Goal: Transaction & Acquisition: Purchase product/service

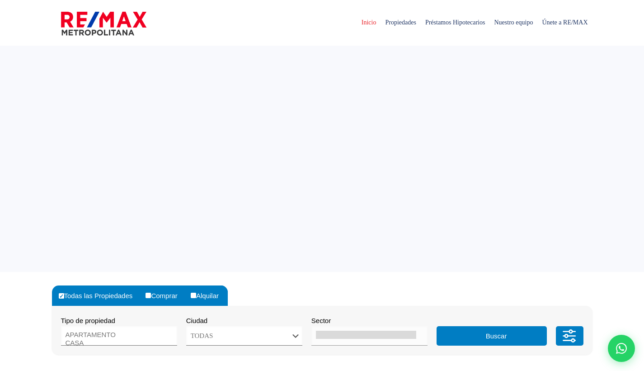
select select
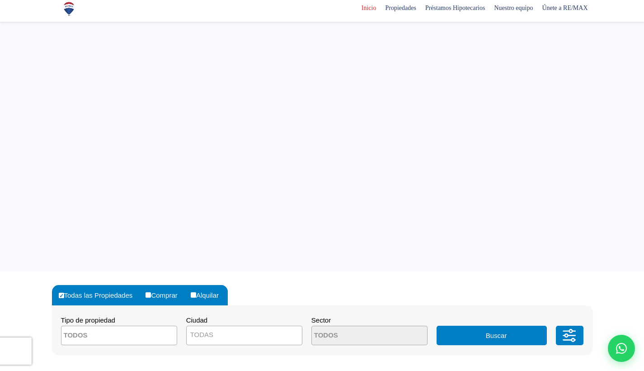
scroll to position [144, 0]
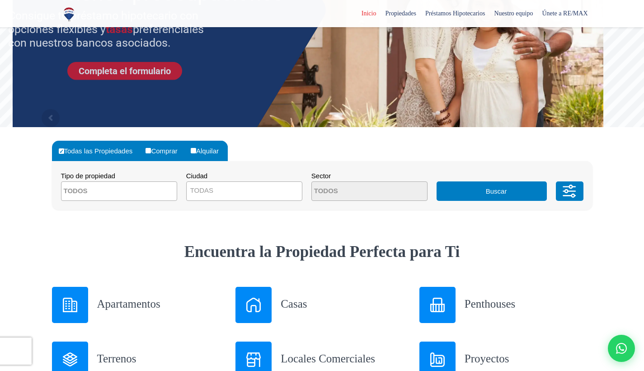
click at [73, 297] on img at bounding box center [70, 304] width 14 height 14
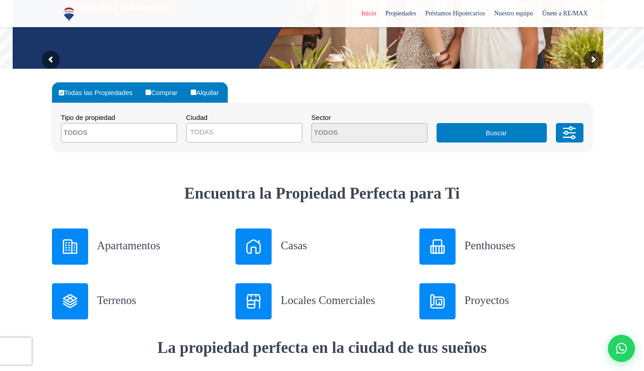
scroll to position [0, 0]
click at [108, 246] on h3 "Apartamentos" at bounding box center [161, 245] width 128 height 16
click at [121, 132] on textarea "Search" at bounding box center [105, 132] width 88 height 19
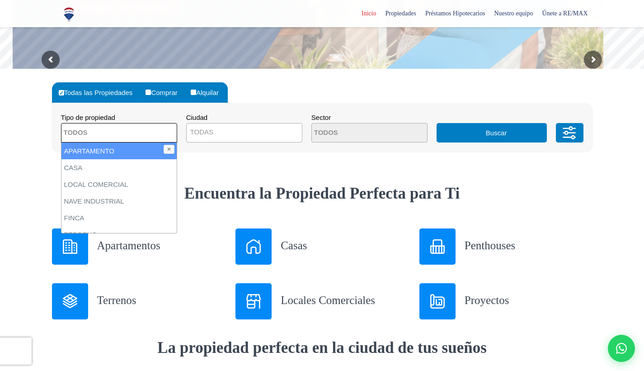
scroll to position [215, 0]
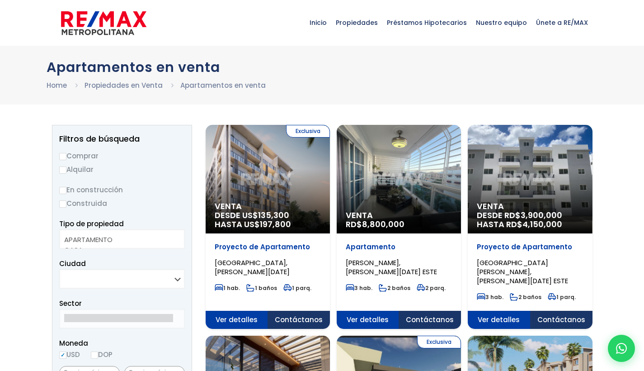
select select
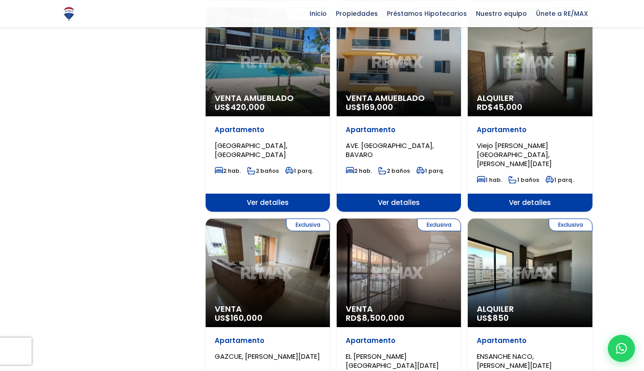
scroll to position [1030, 0]
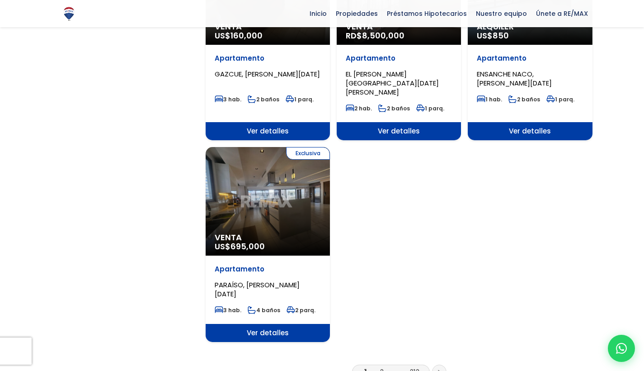
click at [440, 369] on icon at bounding box center [439, 371] width 3 height 5
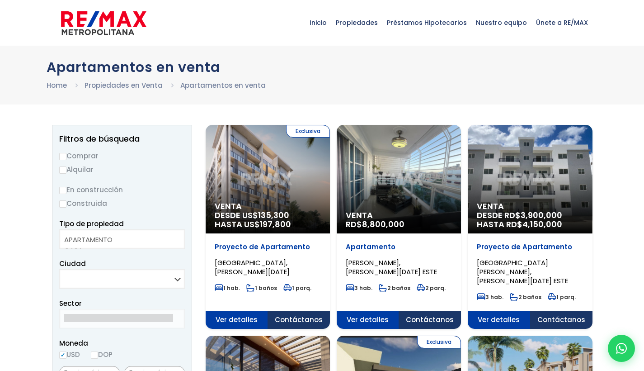
select select
click at [62, 156] on input "Comprar" at bounding box center [62, 156] width 7 height 7
radio input "true"
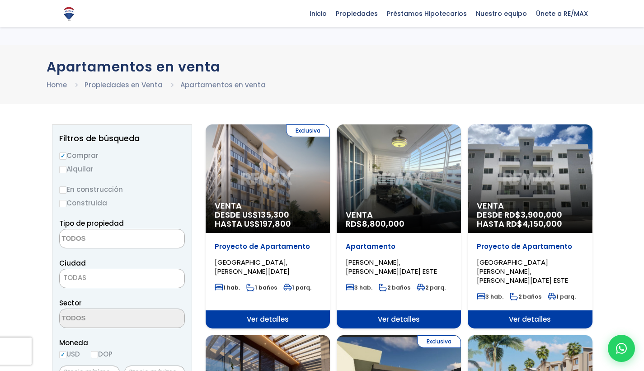
click at [101, 271] on span "TODAS" at bounding box center [122, 277] width 125 height 13
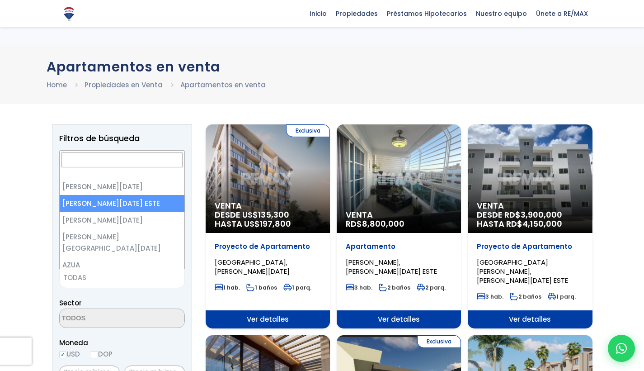
scroll to position [26, 0]
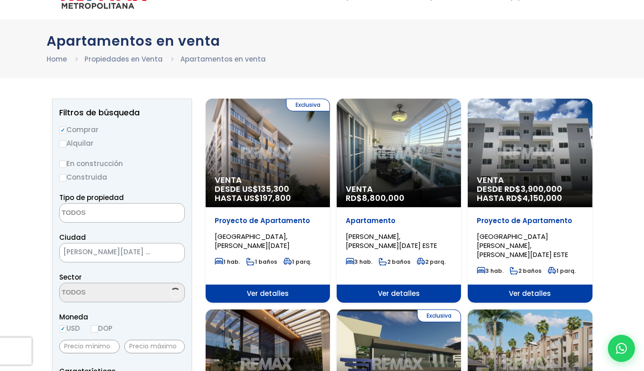
select select "148"
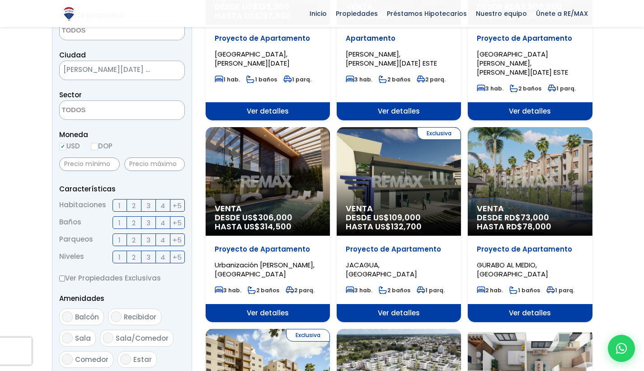
scroll to position [374, 0]
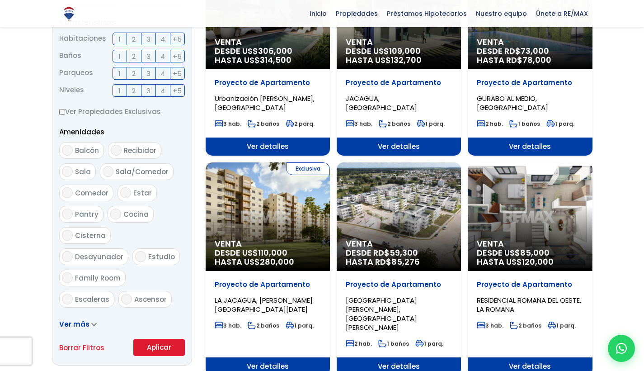
click at [158, 348] on button "Aplicar" at bounding box center [159, 347] width 52 height 17
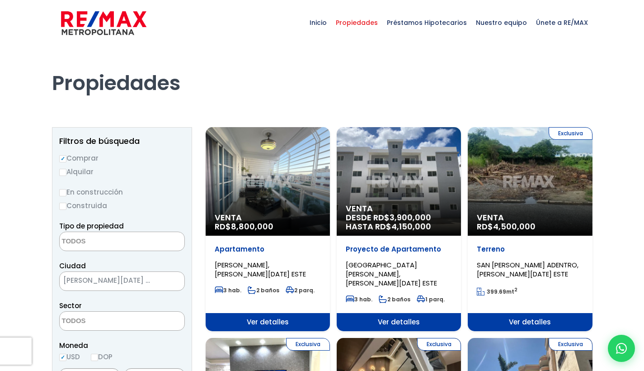
select select
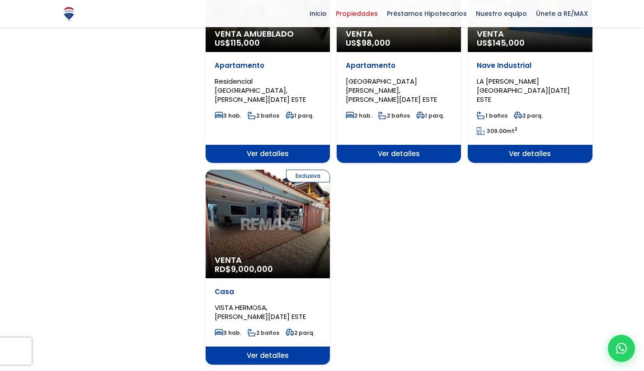
scroll to position [1054, 0]
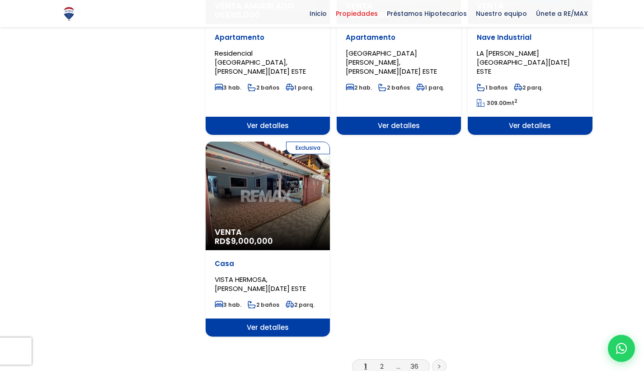
click at [440, 364] on icon at bounding box center [439, 366] width 3 height 5
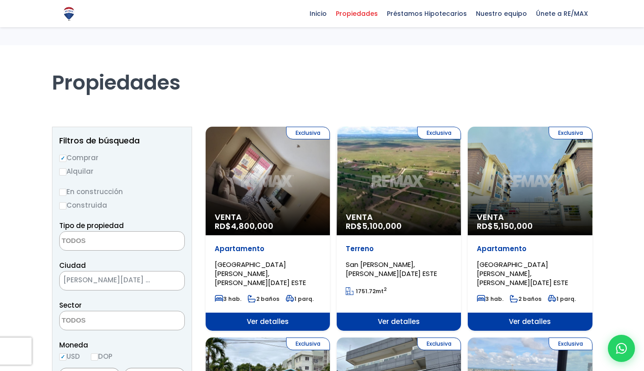
select select
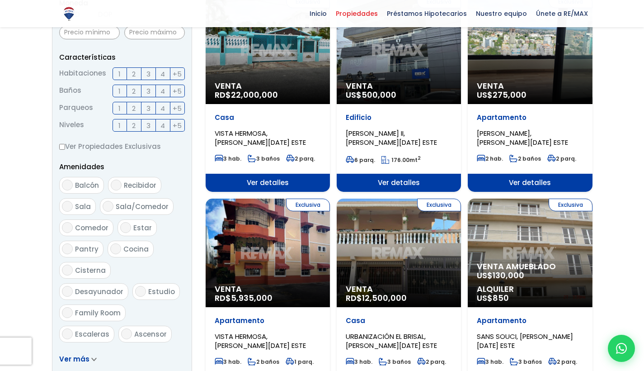
click at [289, 273] on div "Exclusiva Venta RD$ 5,935,000" at bounding box center [268, 252] width 124 height 108
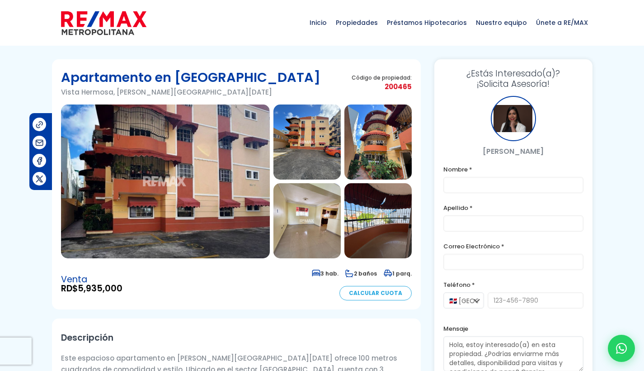
click at [194, 191] on img at bounding box center [165, 181] width 209 height 154
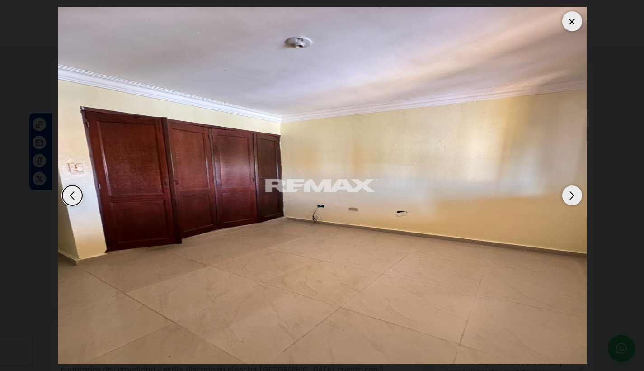
click at [194, 191] on img at bounding box center [322, 185] width 529 height 357
click at [351, 272] on img at bounding box center [322, 185] width 529 height 357
click at [369, 271] on img at bounding box center [322, 185] width 529 height 357
click at [564, 205] on div "Next slide" at bounding box center [572, 195] width 20 height 20
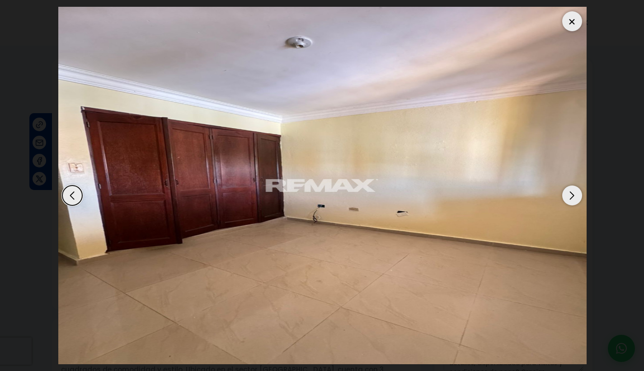
click at [565, 205] on div "Next slide" at bounding box center [572, 195] width 20 height 20
click at [73, 205] on div "Previous slide" at bounding box center [72, 195] width 20 height 20
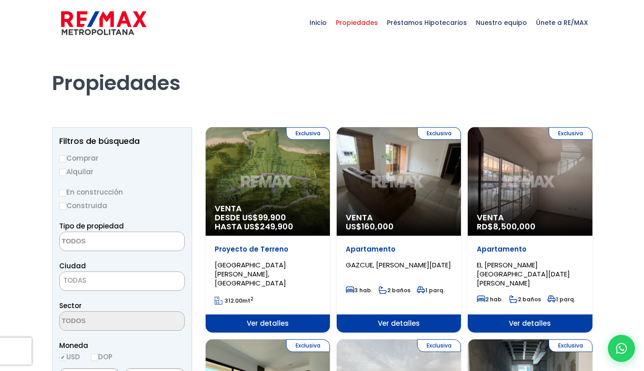
select select
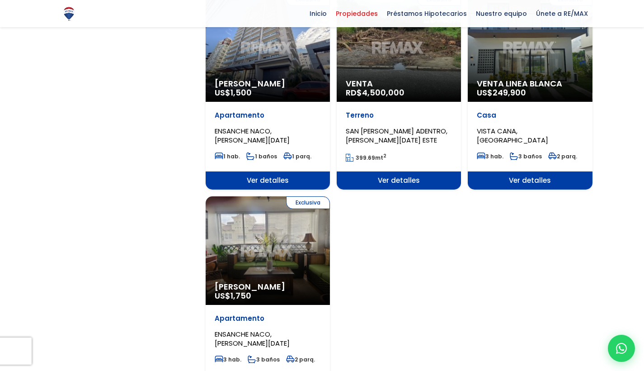
scroll to position [1086, 0]
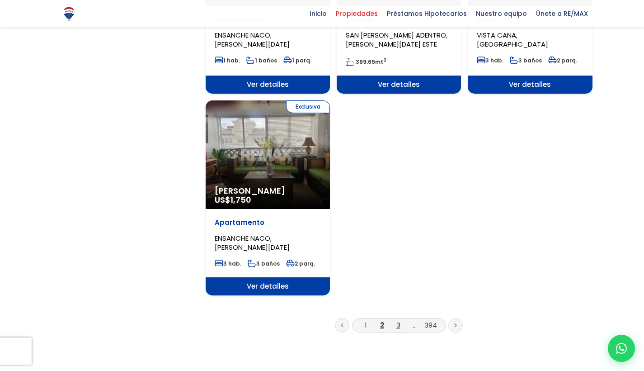
click at [399, 320] on link "3" at bounding box center [398, 324] width 4 height 9
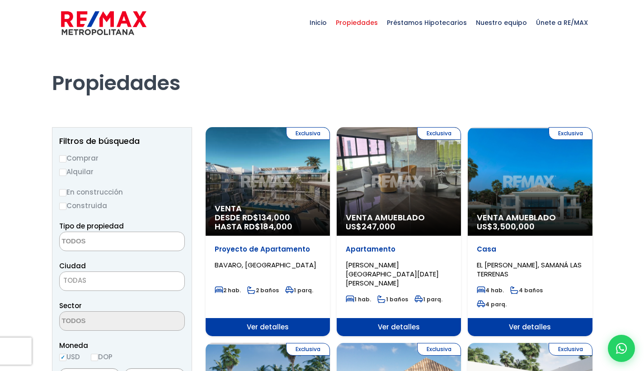
select select
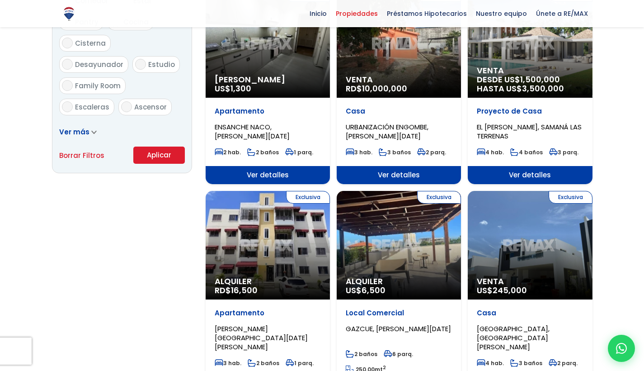
scroll to position [570, 0]
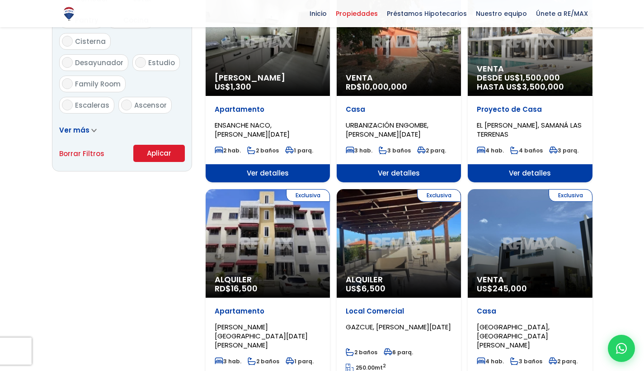
click at [279, 246] on div "Exclusiva Alquiler RD$ 16,500" at bounding box center [268, 243] width 124 height 108
